Goal: Information Seeking & Learning: Check status

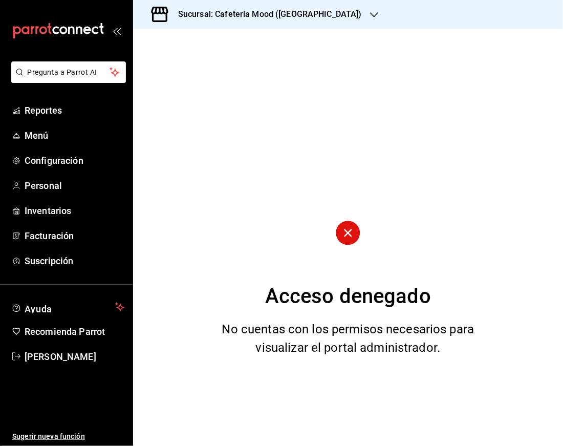
click at [340, 11] on h3 "Sucursal: Cafeteria Mood ([GEOGRAPHIC_DATA])" at bounding box center [266, 14] width 192 height 12
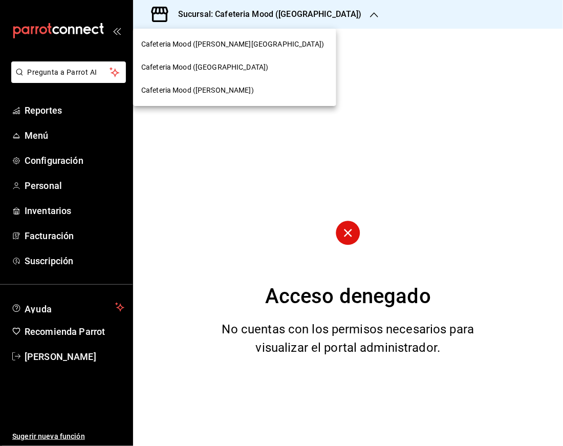
click at [232, 66] on span "Cafeteria Mood ([GEOGRAPHIC_DATA])" at bounding box center [204, 67] width 127 height 11
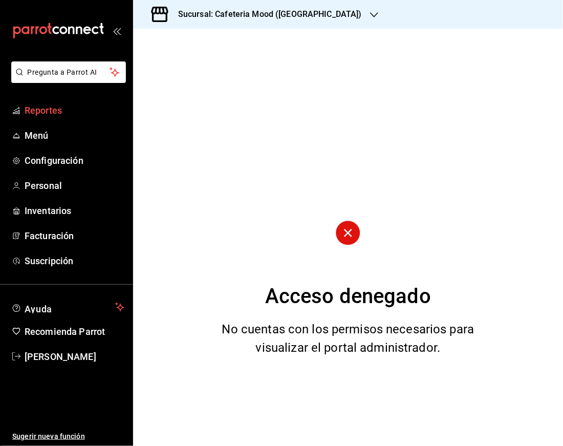
click at [89, 103] on span "Reportes" at bounding box center [75, 110] width 100 height 14
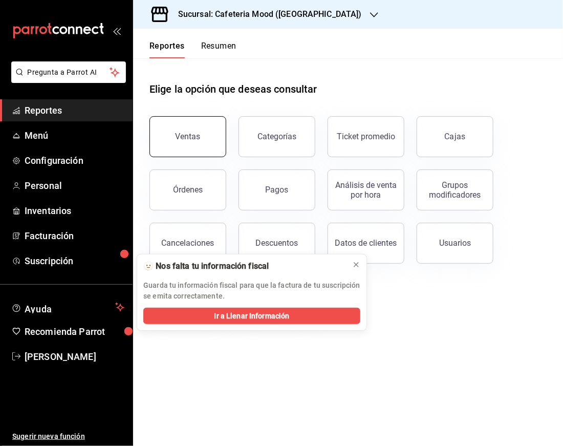
click at [221, 138] on button "Ventas" at bounding box center [187, 136] width 77 height 41
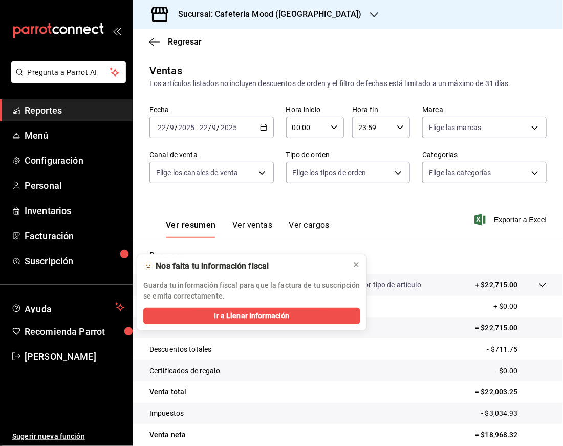
click at [262, 127] on icon "button" at bounding box center [263, 127] width 7 height 7
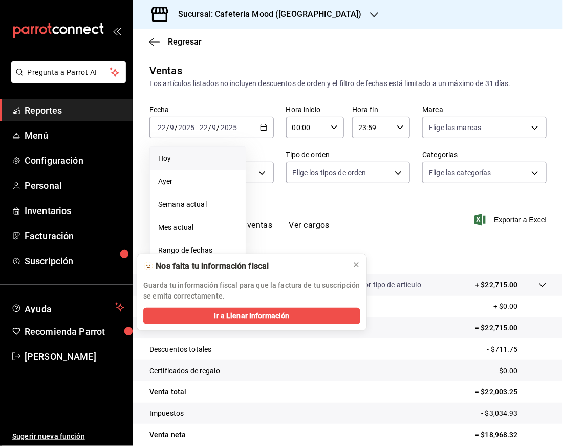
click at [185, 158] on span "Hoy" at bounding box center [197, 158] width 79 height 11
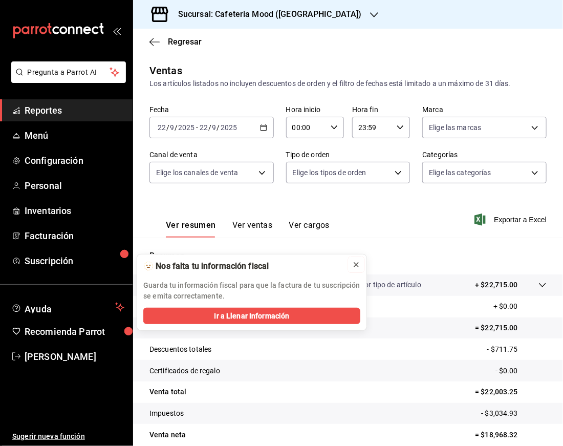
click at [352, 266] on icon at bounding box center [356, 265] width 8 height 8
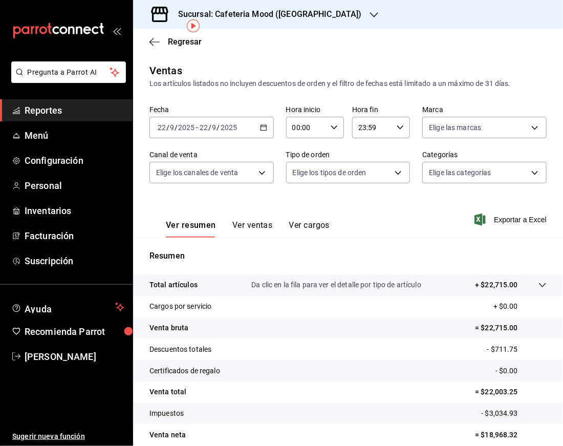
scroll to position [45, 0]
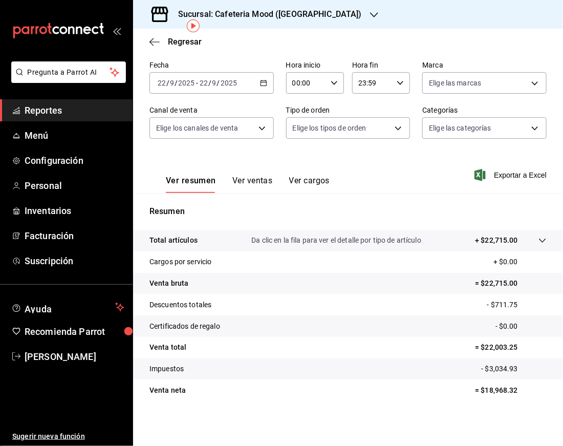
click at [489, 387] on p "= $18,968.32" at bounding box center [511, 390] width 72 height 11
copy p "18,968.32"
click at [328, 11] on h3 "Sucursal: Cafeteria Mood ([GEOGRAPHIC_DATA])" at bounding box center [266, 14] width 192 height 12
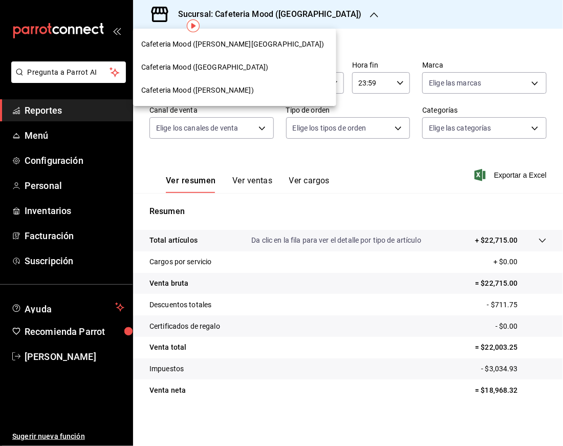
click at [265, 43] on div "Cafeteria Mood ([PERSON_NAME][GEOGRAPHIC_DATA])" at bounding box center [234, 44] width 187 height 11
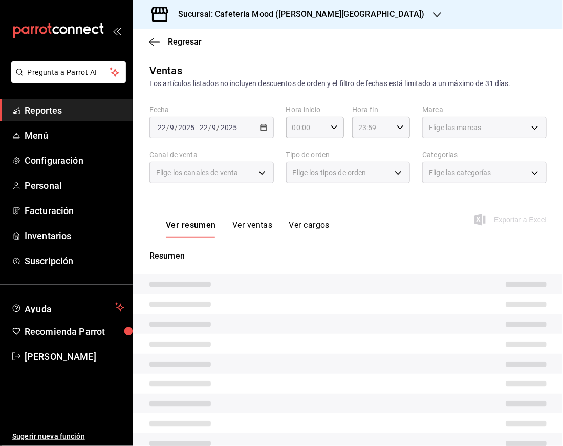
scroll to position [45, 0]
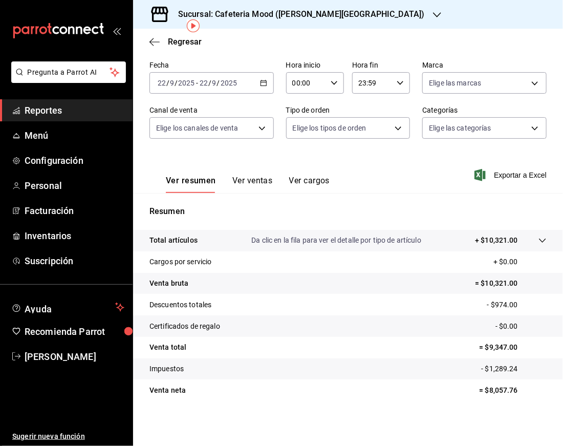
click at [493, 392] on p "= $8,057.76" at bounding box center [513, 390] width 67 height 11
copy p "8,057.76"
click at [316, 15] on h3 "Sucursal: Cafeteria Mood ([PERSON_NAME][GEOGRAPHIC_DATA])" at bounding box center [297, 14] width 255 height 12
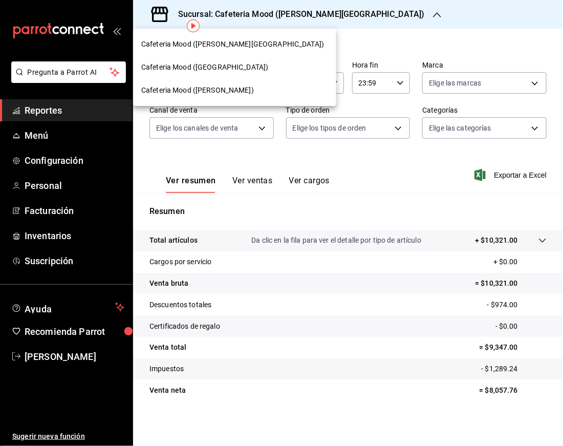
click at [262, 87] on div "Cafeteria Mood ([PERSON_NAME])" at bounding box center [234, 90] width 187 height 11
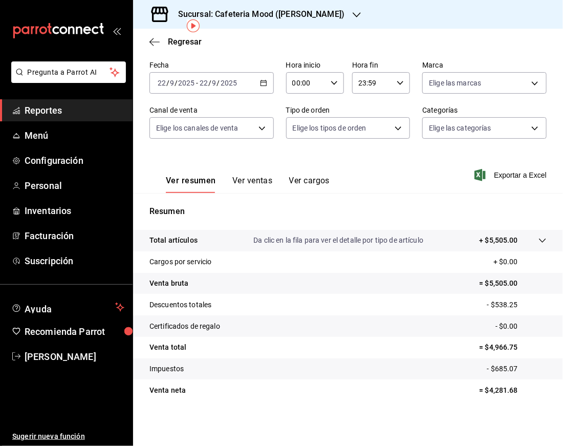
scroll to position [45, 0]
click at [488, 392] on p "= $4,281.68" at bounding box center [513, 390] width 67 height 11
copy p "4,281.68"
